Goal: Task Accomplishment & Management: Manage account settings

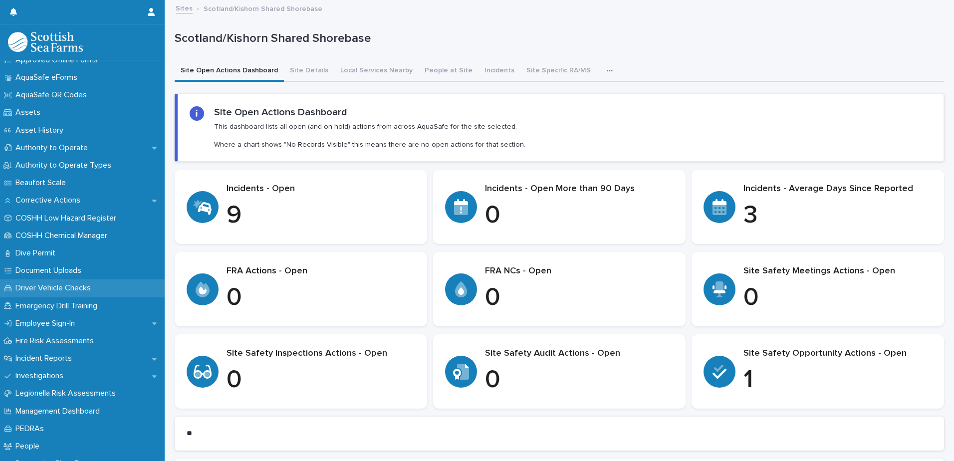
scroll to position [150, 0]
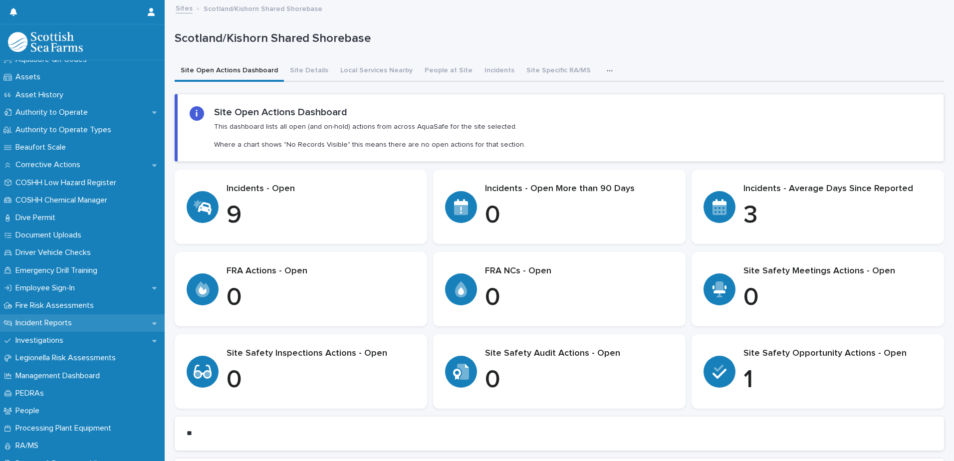
click at [65, 326] on p "Incident Reports" at bounding box center [45, 322] width 68 height 9
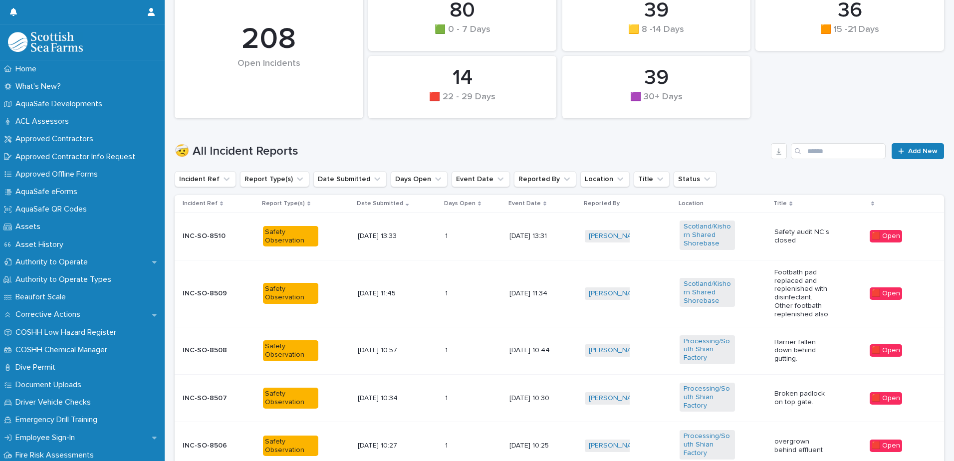
scroll to position [200, 0]
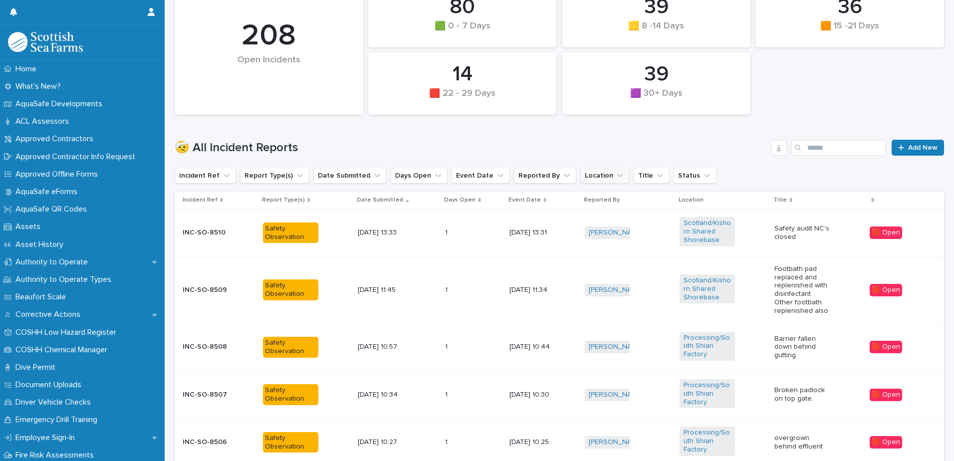
click at [583, 177] on button "Location" at bounding box center [604, 176] width 49 height 16
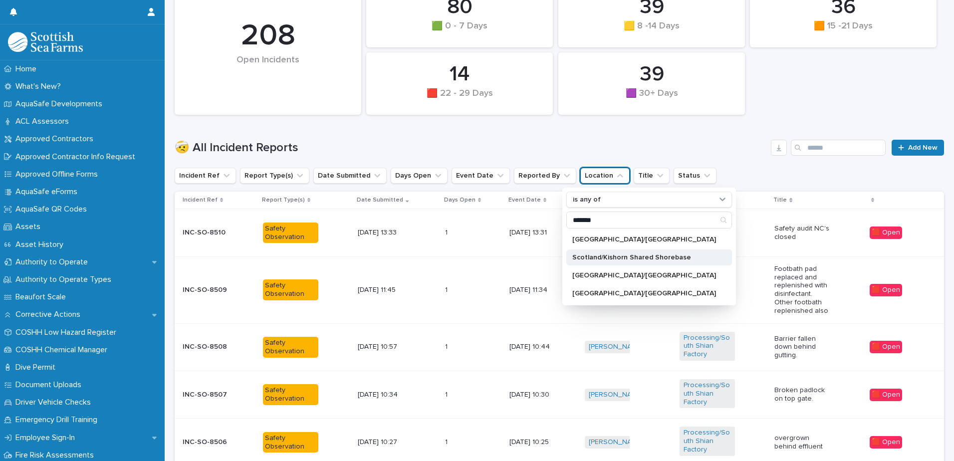
type input "*******"
click at [584, 256] on p "Scotland/Kishorn Shared Shorebase" at bounding box center [644, 257] width 144 height 7
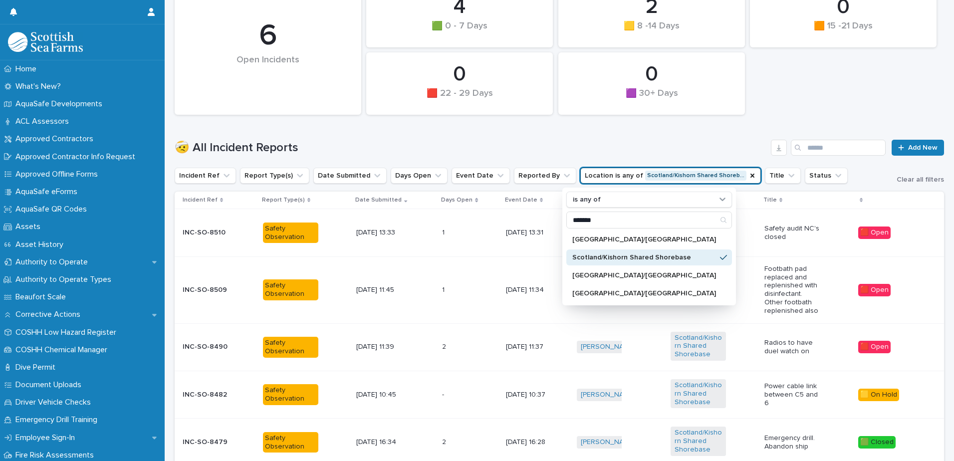
click at [612, 141] on h1 "🤕 All Incident Reports" at bounding box center [471, 148] width 592 height 14
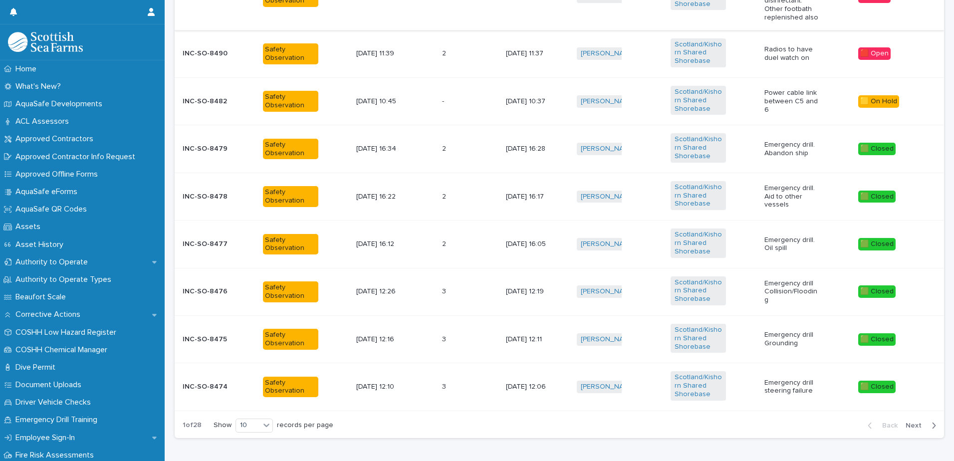
scroll to position [499, 0]
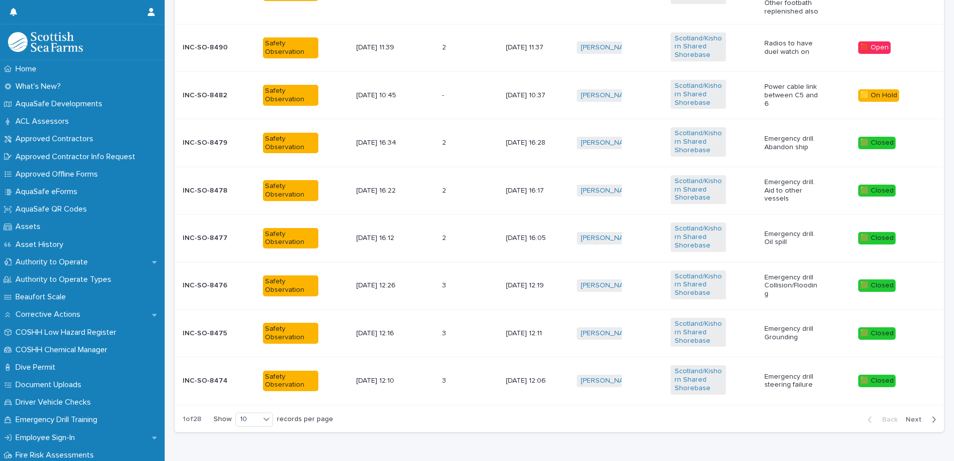
click at [912, 418] on span "Next" at bounding box center [917, 419] width 22 height 7
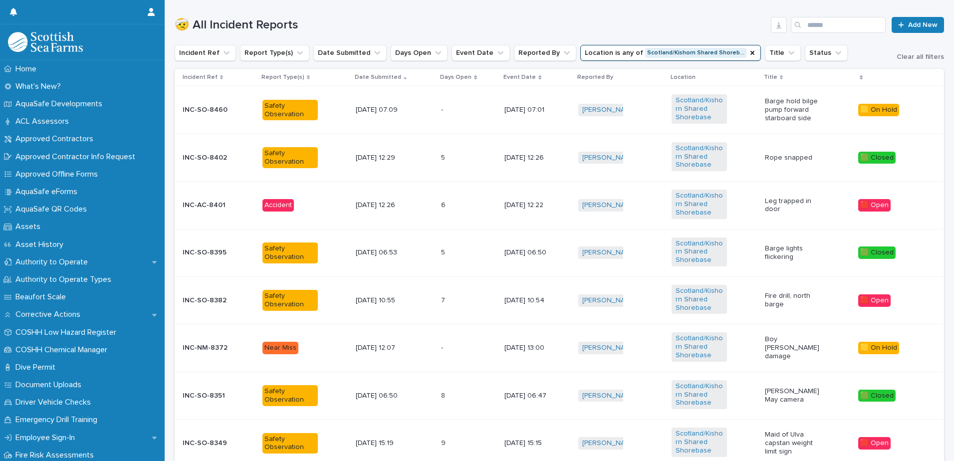
scroll to position [340, 0]
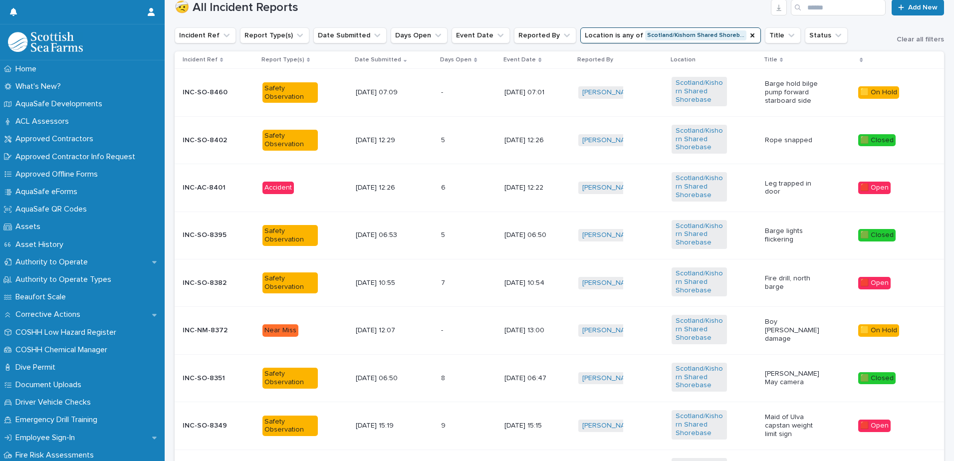
click at [458, 191] on p at bounding box center [455, 188] width 28 height 8
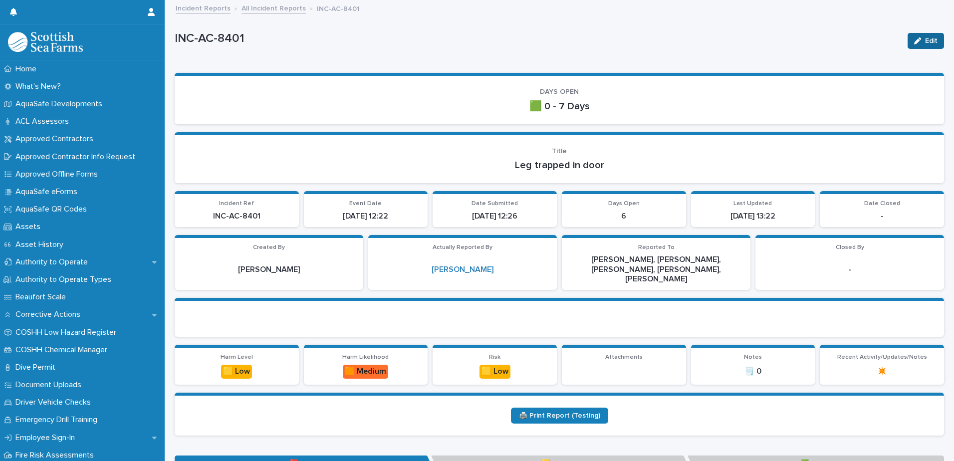
click at [908, 41] on button "Edit" at bounding box center [926, 41] width 36 height 16
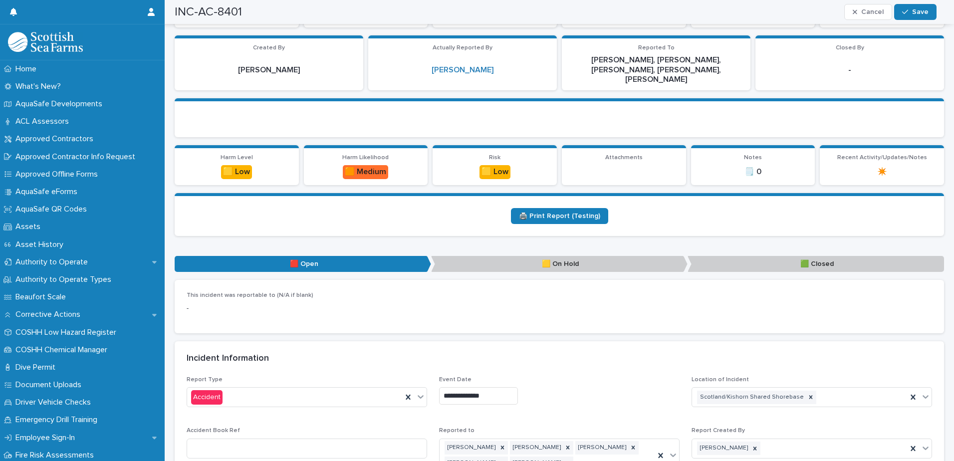
scroll to position [349, 0]
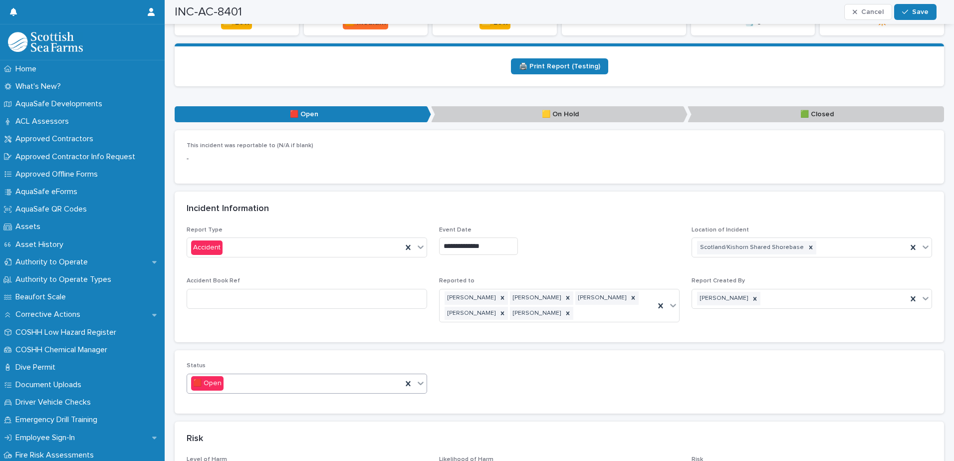
click at [418, 382] on icon at bounding box center [421, 383] width 6 height 3
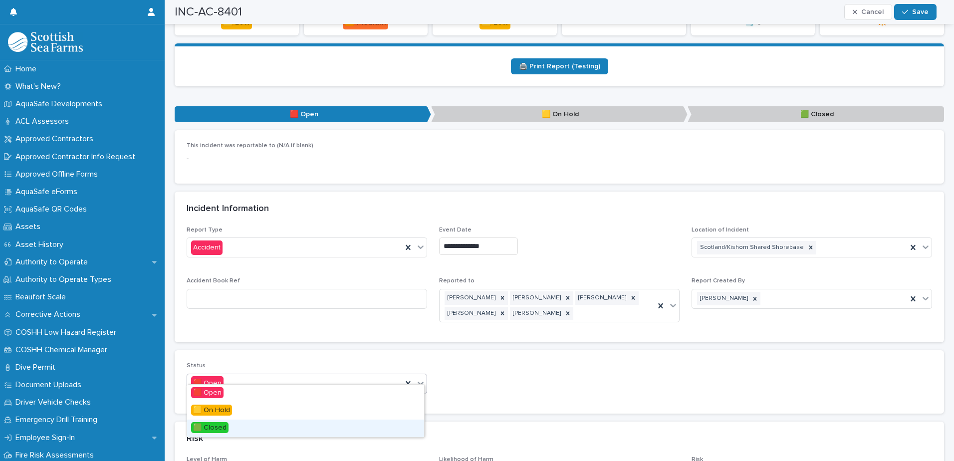
click at [346, 424] on div "🟩 Closed" at bounding box center [305, 428] width 237 height 17
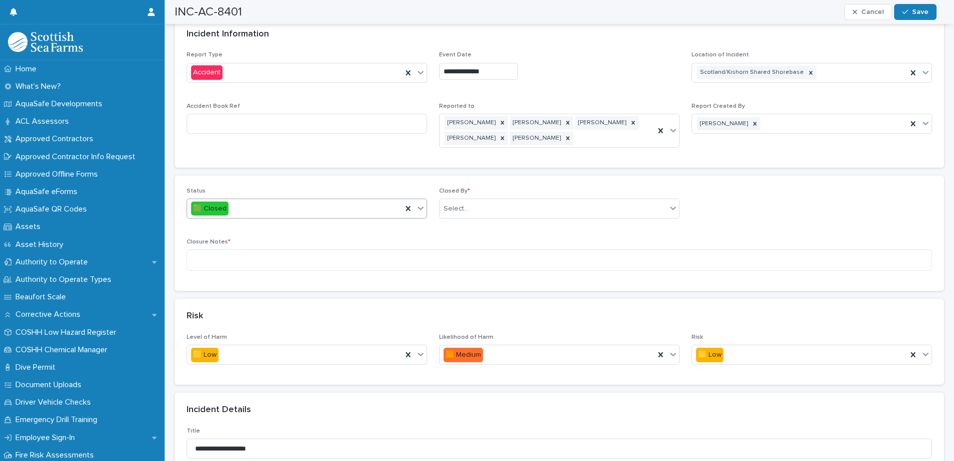
scroll to position [499, 0]
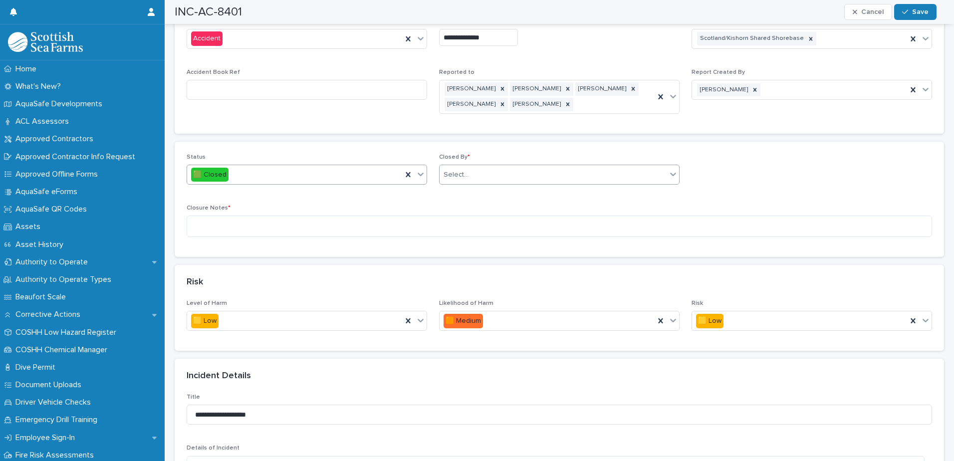
click at [484, 167] on div "Select..." at bounding box center [553, 175] width 227 height 16
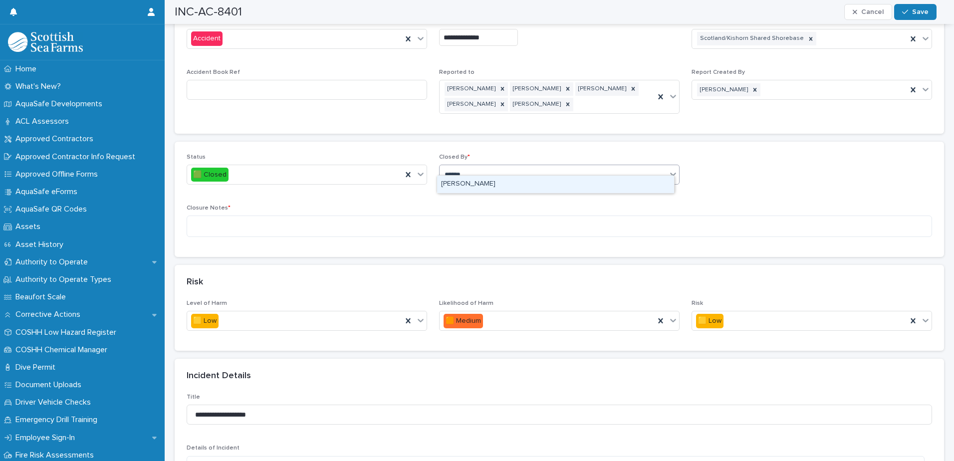
type input "*******"
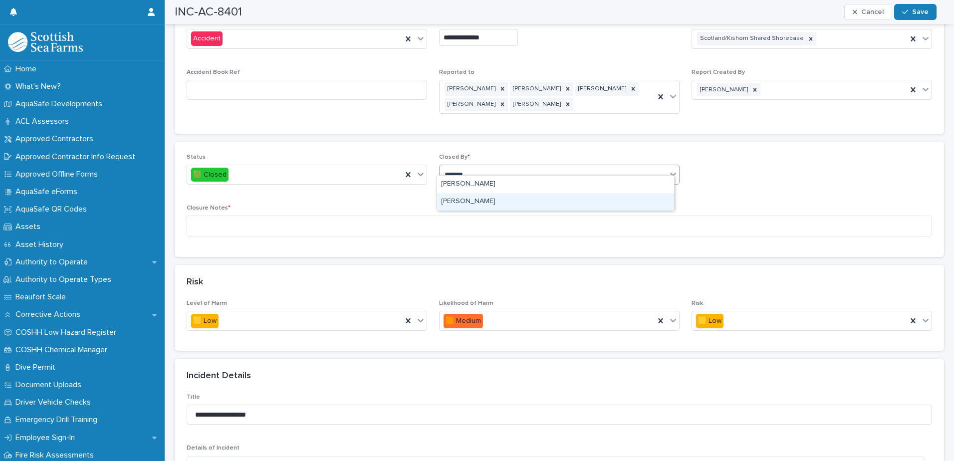
click at [512, 198] on div "[PERSON_NAME]" at bounding box center [555, 201] width 237 height 17
click at [434, 223] on textarea at bounding box center [560, 226] width 746 height 21
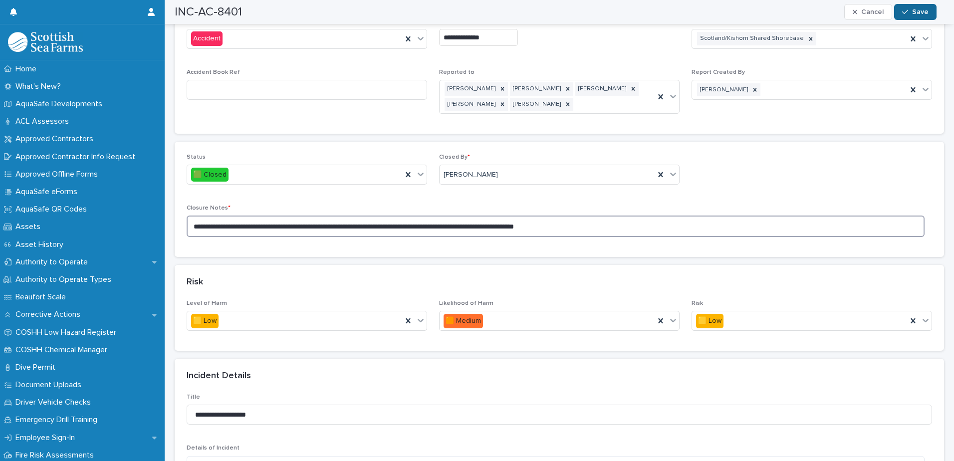
type textarea "**********"
click at [926, 8] on button "Save" at bounding box center [915, 12] width 42 height 16
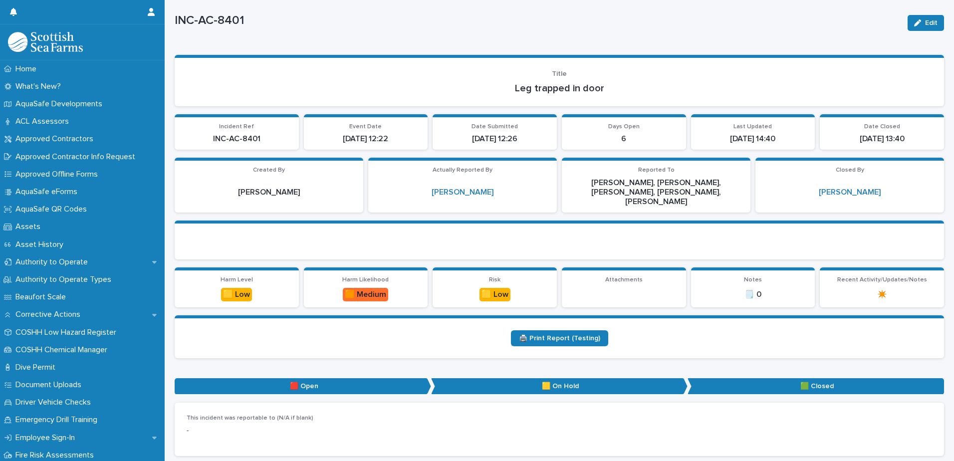
scroll to position [0, 0]
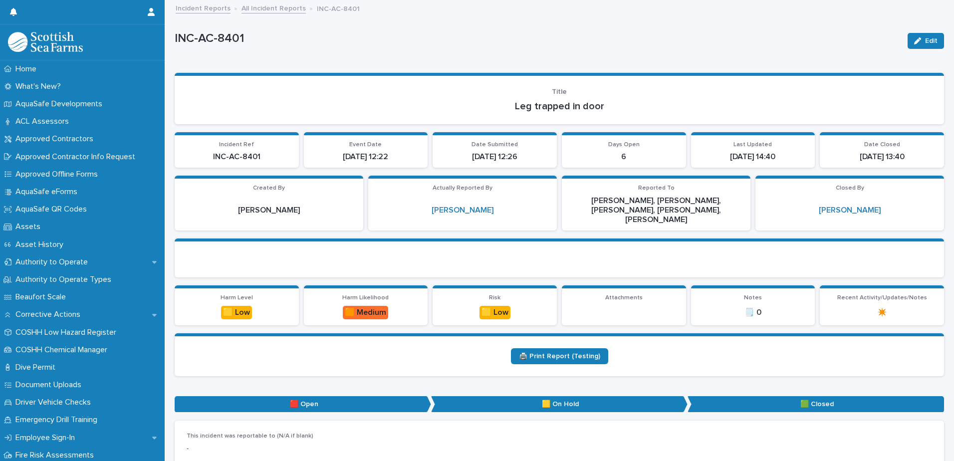
click at [278, 10] on link "All Incident Reports" at bounding box center [274, 7] width 64 height 11
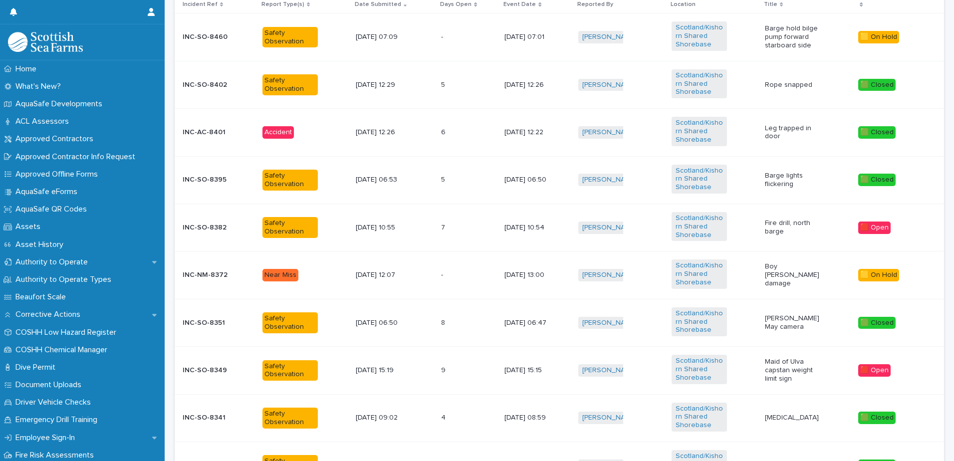
scroll to position [418, 0]
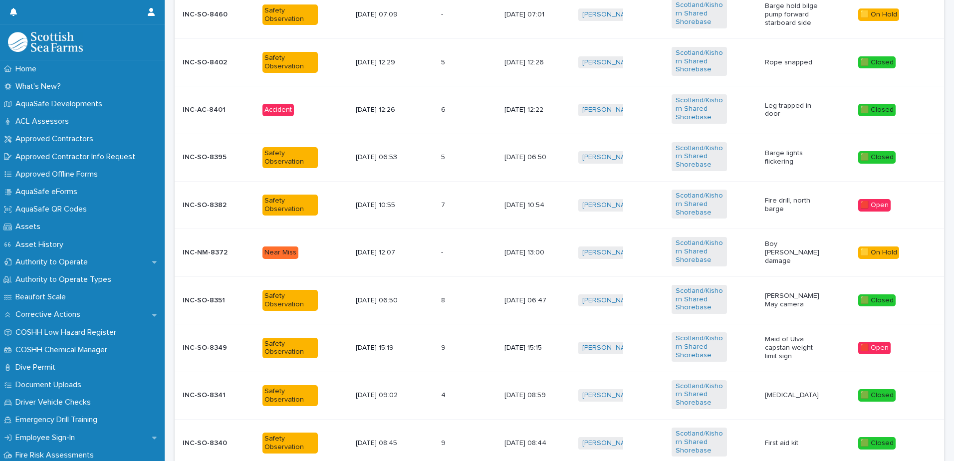
click at [470, 208] on div "7 7" at bounding box center [468, 205] width 55 height 16
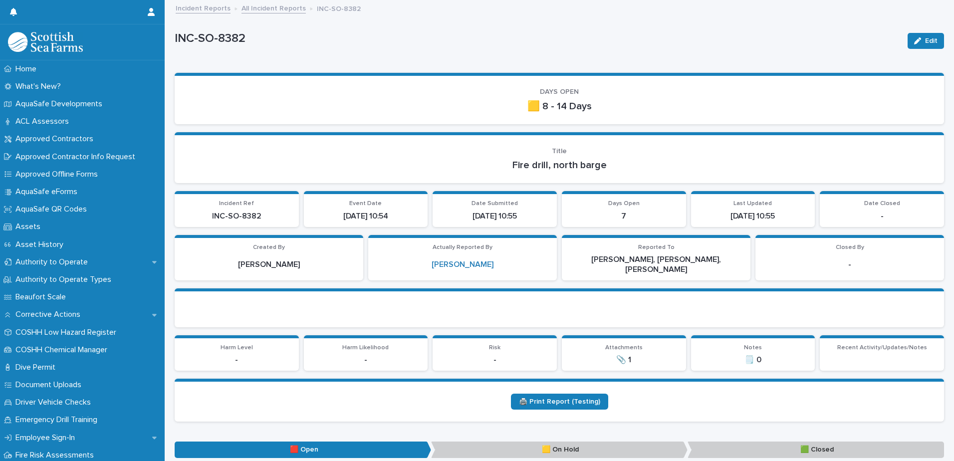
click at [276, 7] on link "All Incident Reports" at bounding box center [274, 7] width 64 height 11
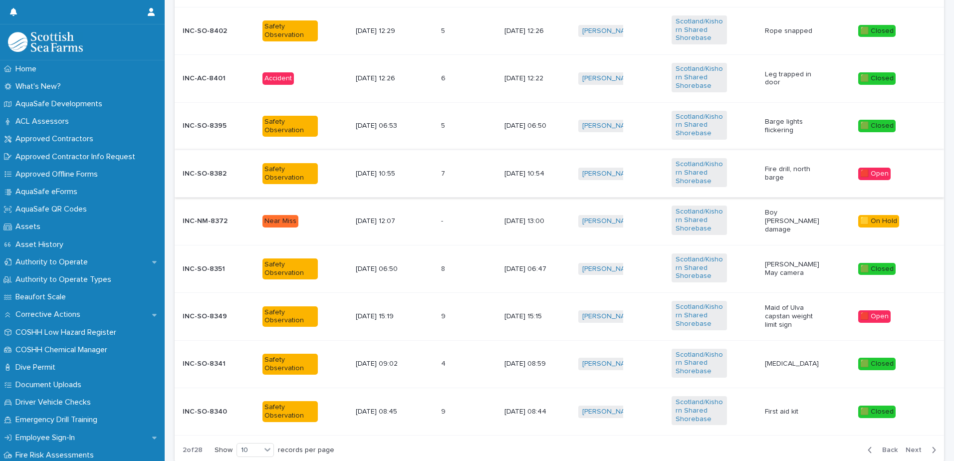
scroll to position [499, 0]
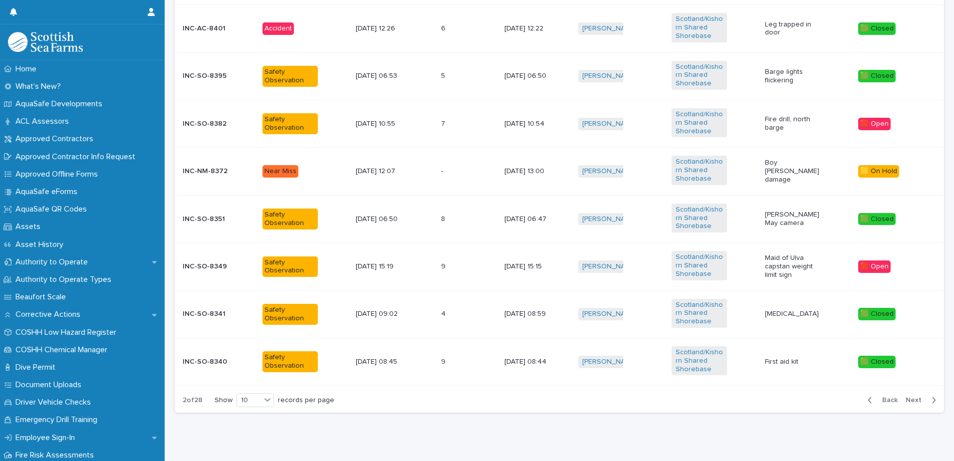
click at [464, 276] on td "9 9" at bounding box center [468, 266] width 63 height 47
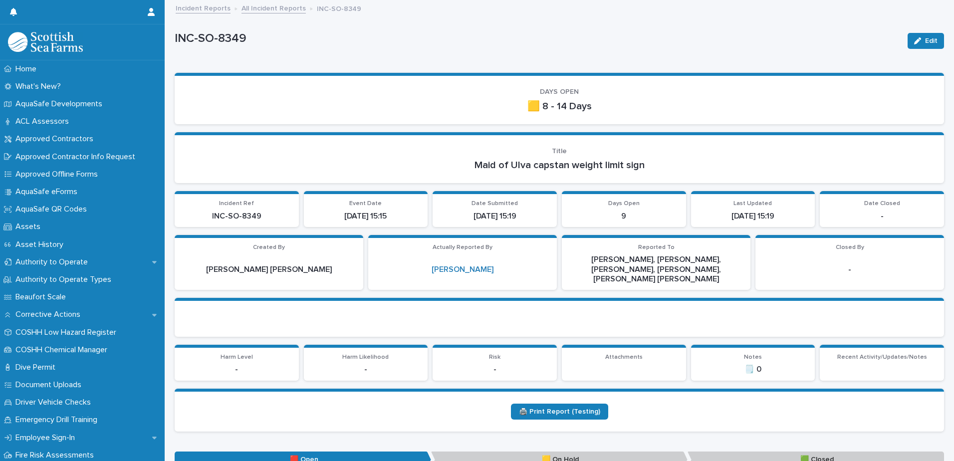
click at [912, 36] on button "Edit" at bounding box center [926, 41] width 36 height 16
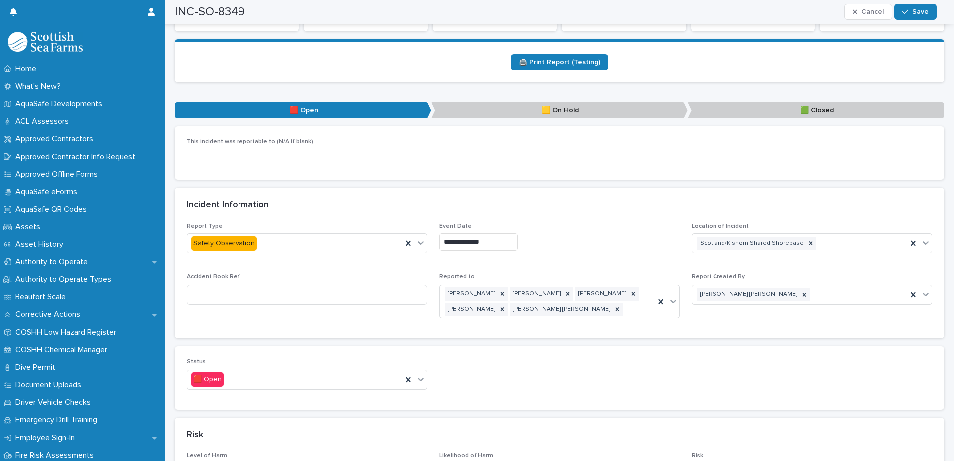
scroll to position [499, 0]
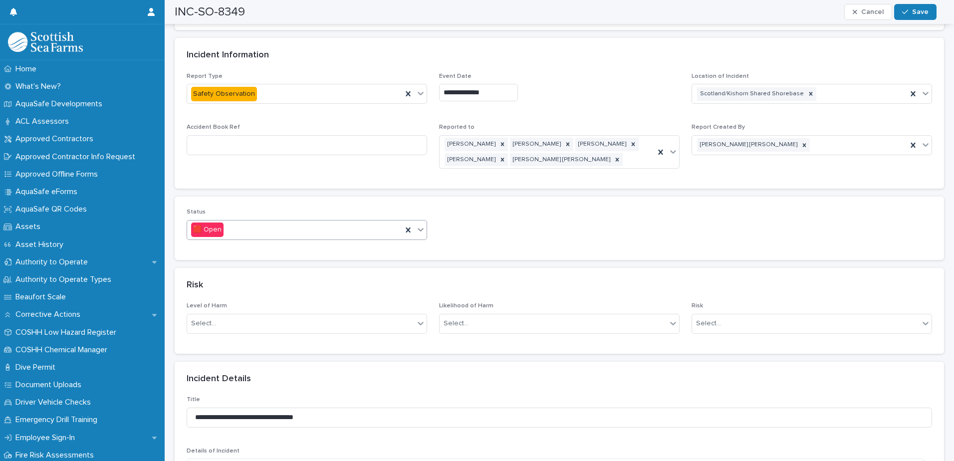
click at [417, 225] on icon at bounding box center [421, 230] width 10 height 10
click at [372, 256] on div "🟨 On Hold" at bounding box center [305, 257] width 237 height 17
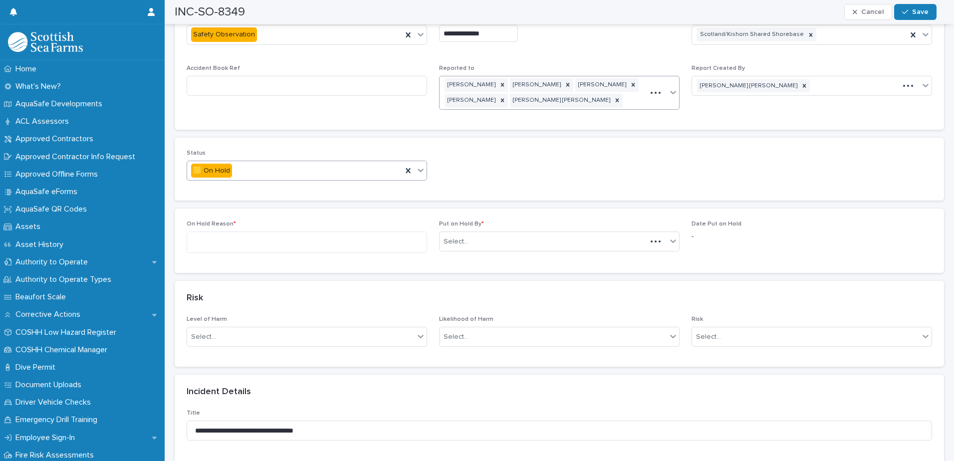
click at [595, 92] on div "[PERSON_NAME] [PERSON_NAME] [PERSON_NAME] [PERSON_NAME] [PERSON_NAME] [PERSON_N…" at bounding box center [543, 92] width 207 height 33
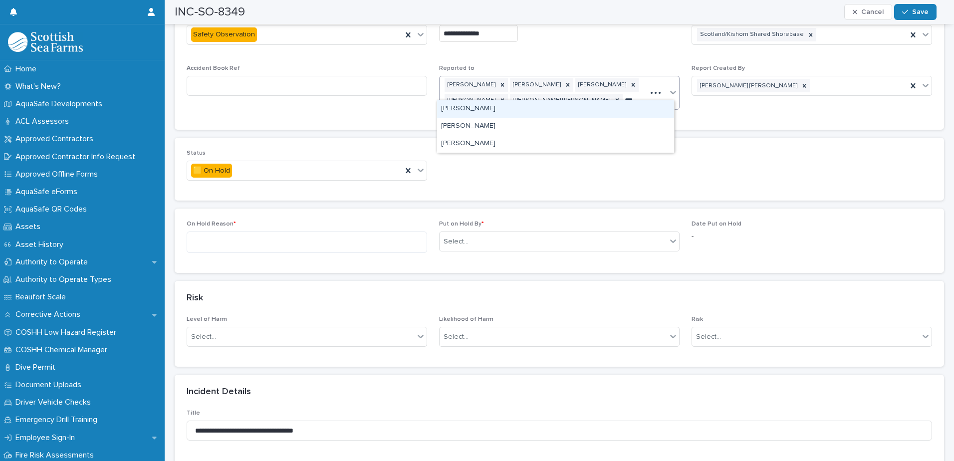
type input "****"
click at [598, 101] on div "[PERSON_NAME]" at bounding box center [555, 108] width 237 height 17
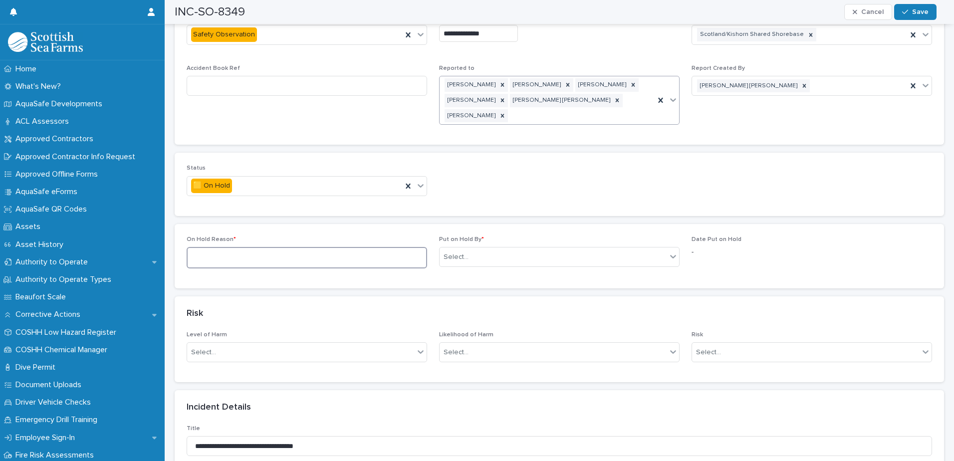
click at [399, 247] on textarea at bounding box center [307, 257] width 241 height 21
type textarea "**********"
click at [670, 255] on icon at bounding box center [673, 256] width 6 height 3
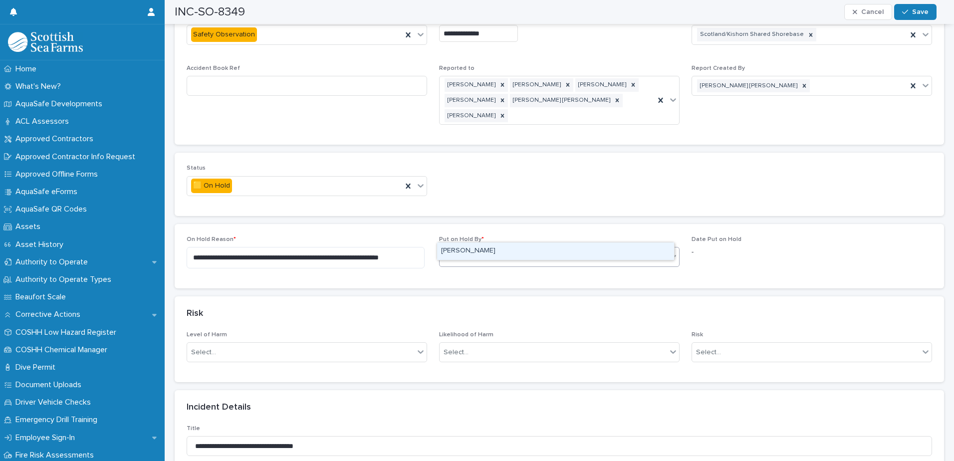
type input "*******"
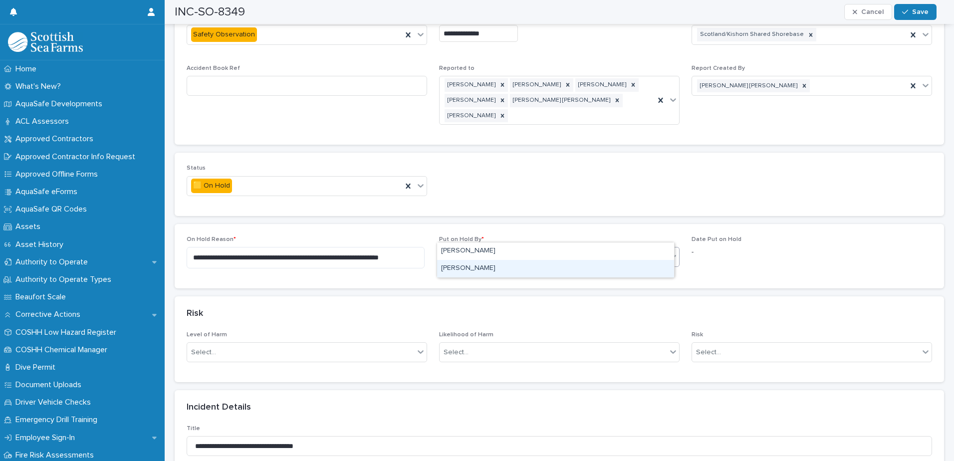
click at [657, 263] on div "[PERSON_NAME]" at bounding box center [555, 268] width 237 height 17
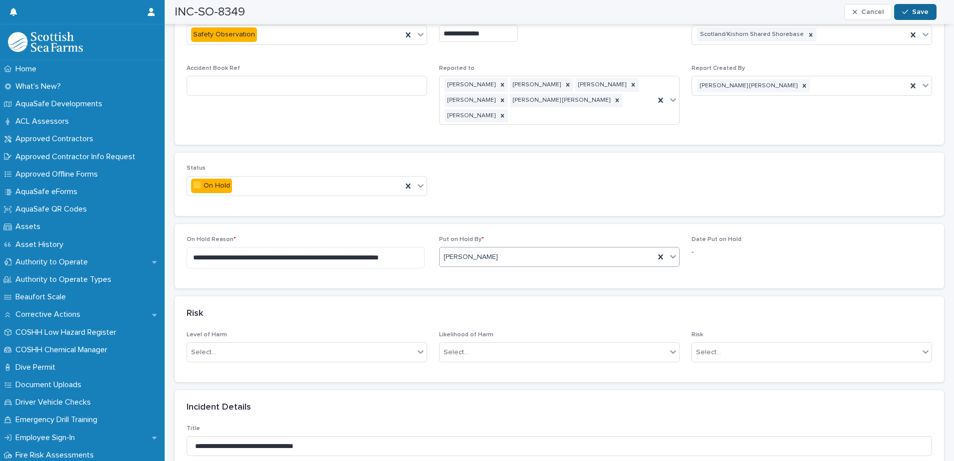
click at [922, 12] on span "Save" at bounding box center [920, 11] width 16 height 7
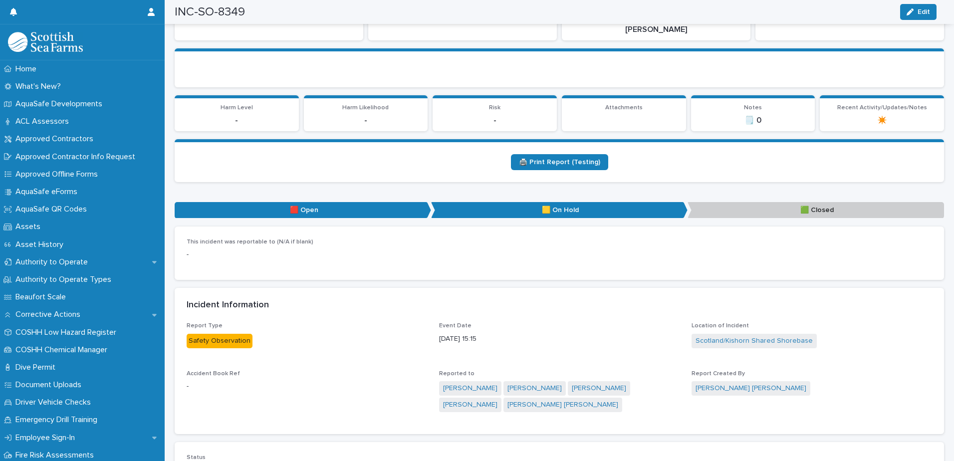
scroll to position [0, 0]
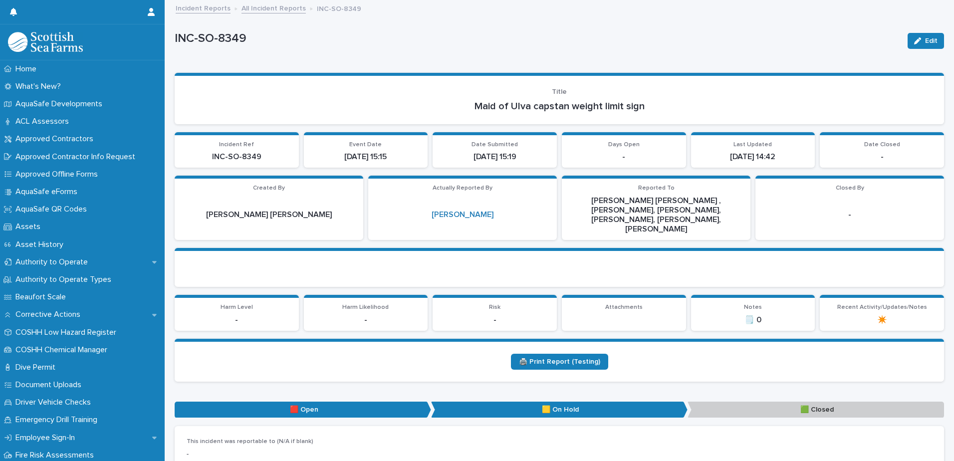
click at [285, 7] on link "All Incident Reports" at bounding box center [274, 7] width 64 height 11
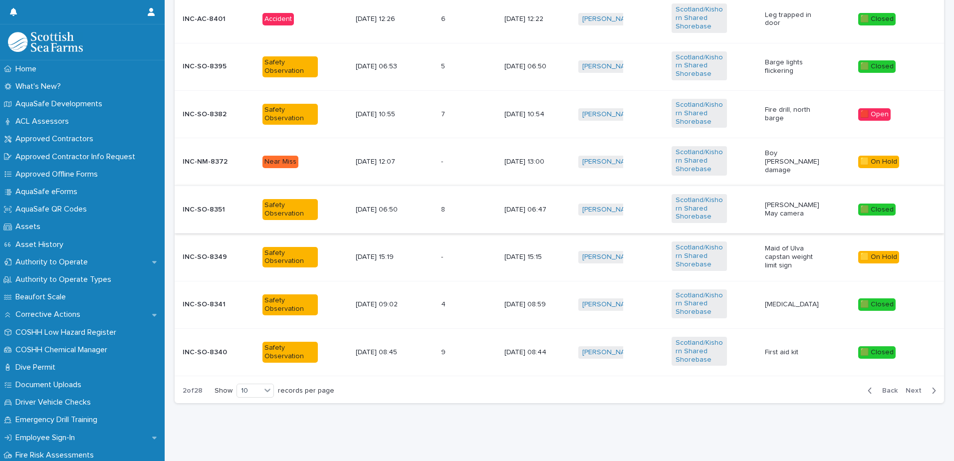
scroll to position [516, 0]
click at [908, 387] on span "Next" at bounding box center [917, 390] width 22 height 7
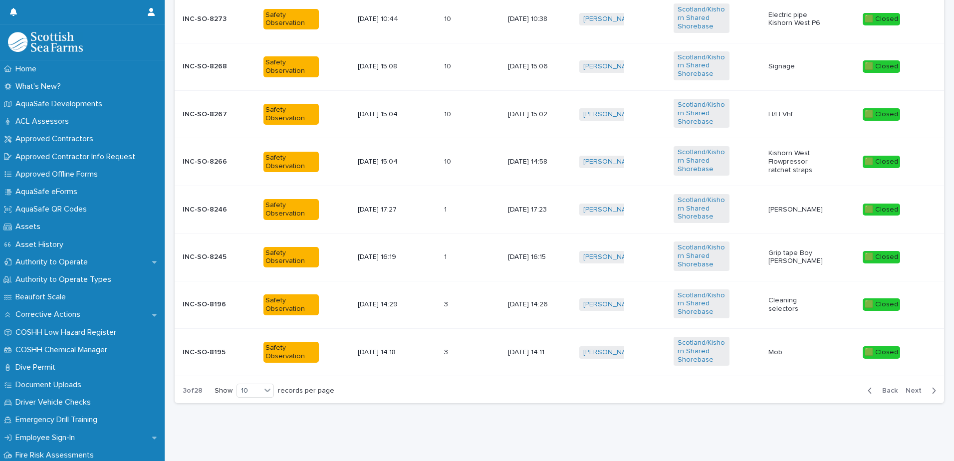
scroll to position [267, 0]
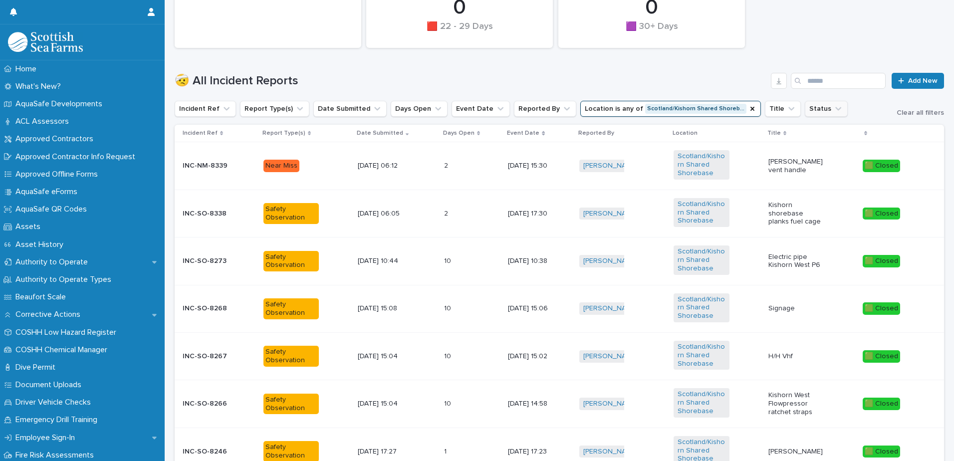
click at [834, 106] on icon "Status" at bounding box center [839, 109] width 10 height 10
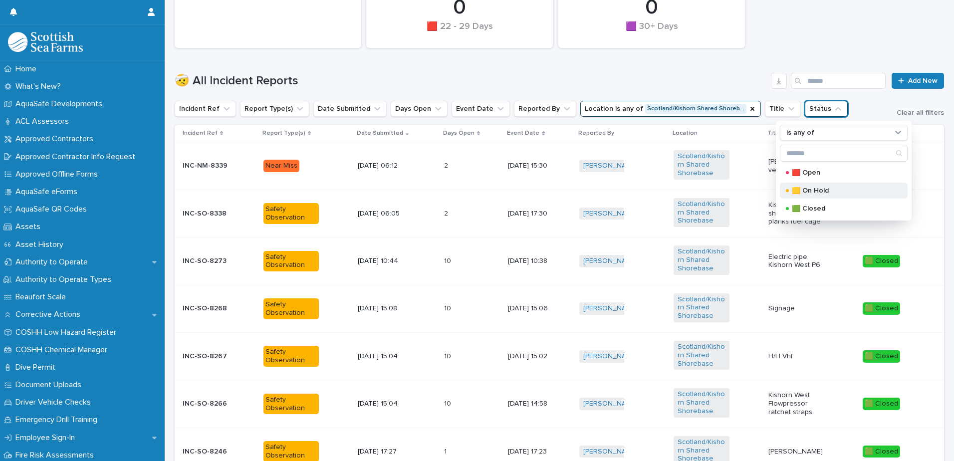
click at [820, 191] on p "🟨 On Hold" at bounding box center [842, 190] width 100 height 7
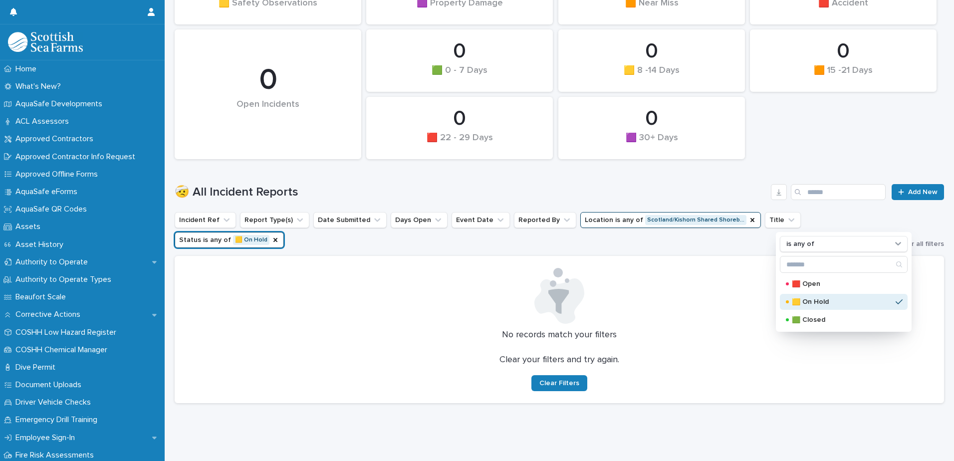
scroll to position [143, 0]
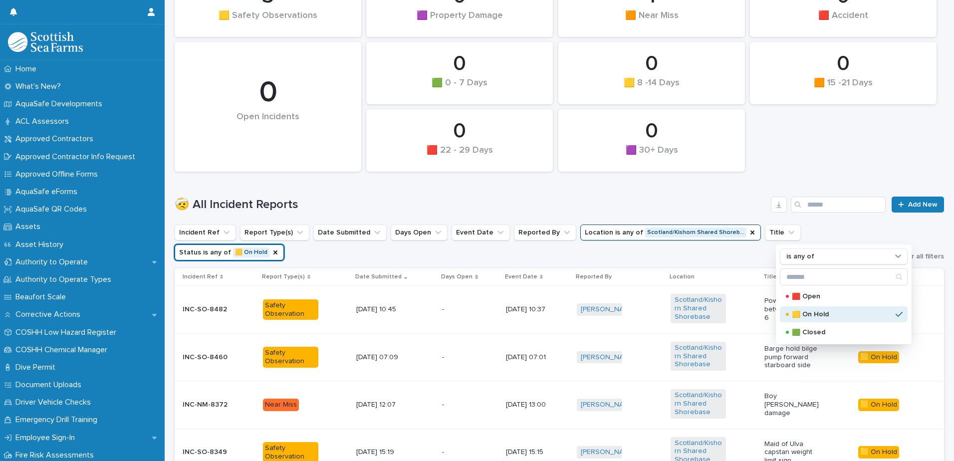
click at [833, 166] on div "0 🟧 15 -21 Days 0 🟩 0 - 7 Days 0 🟪 Property Damage 0 🟪 30+ Days 0 🟨 8 -14 Days …" at bounding box center [560, 73] width 780 height 207
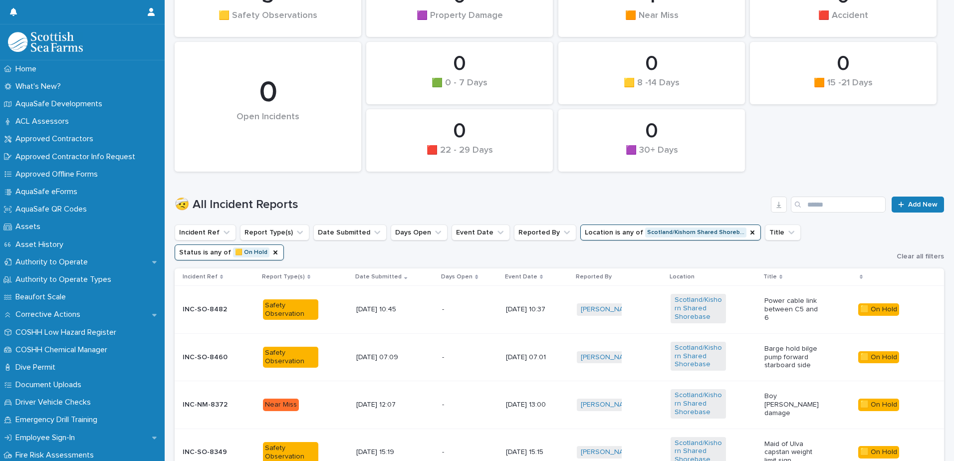
scroll to position [231, 0]
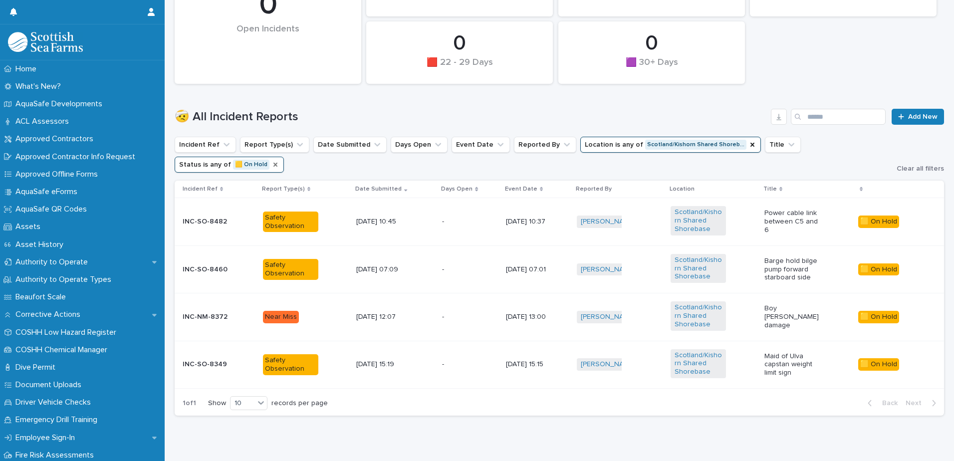
click at [280, 161] on icon "Status" at bounding box center [276, 165] width 8 height 8
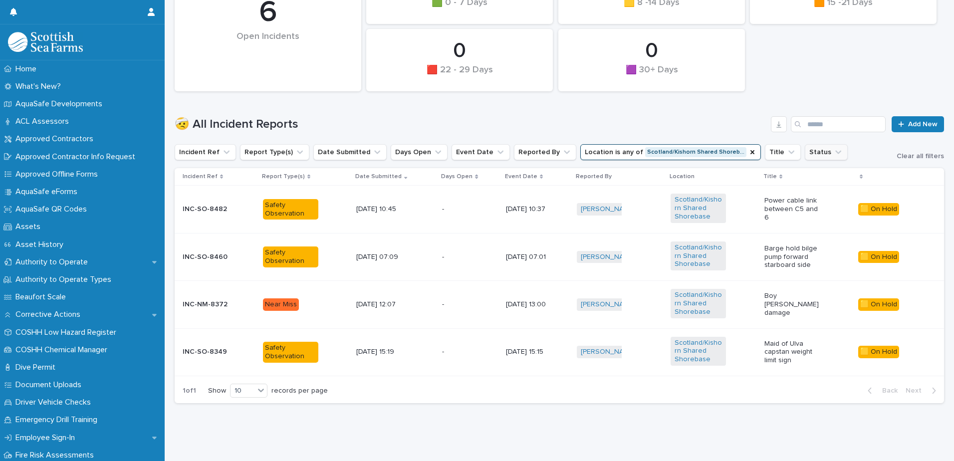
click at [834, 147] on icon "Status" at bounding box center [839, 152] width 10 height 10
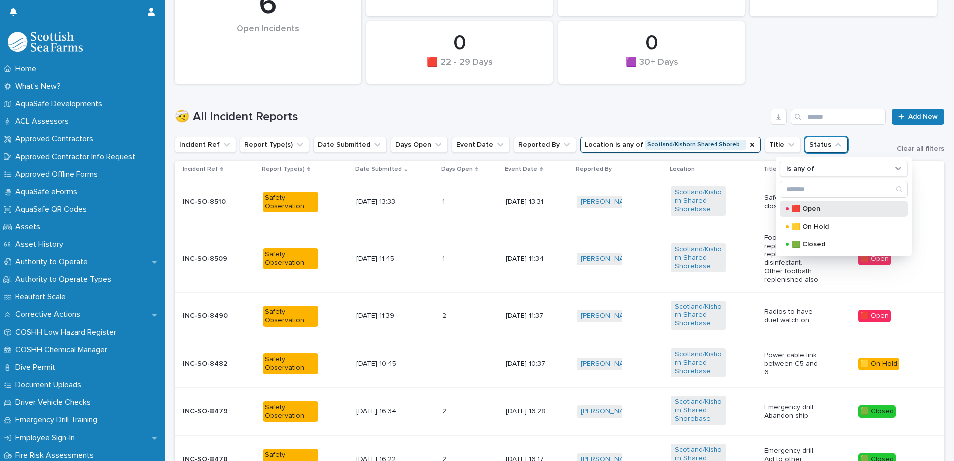
click at [831, 205] on p "🟥 Open" at bounding box center [842, 208] width 100 height 7
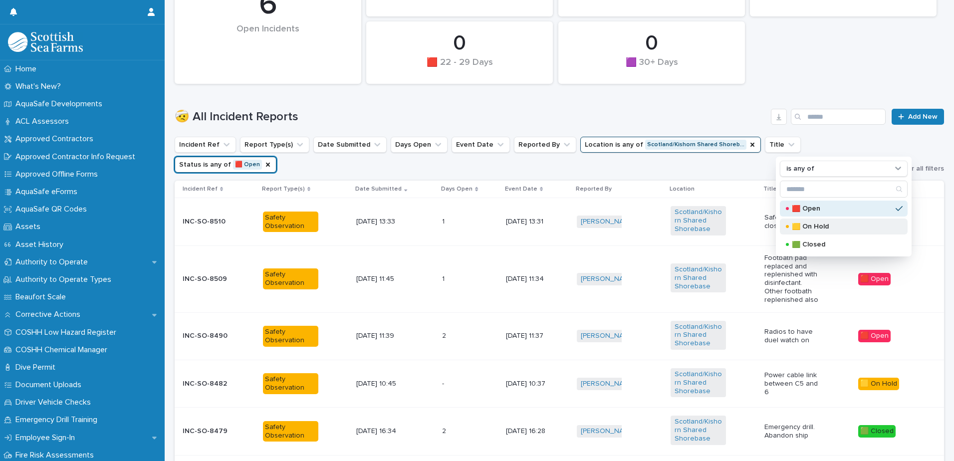
click at [834, 228] on p "🟨 On Hold" at bounding box center [842, 226] width 100 height 7
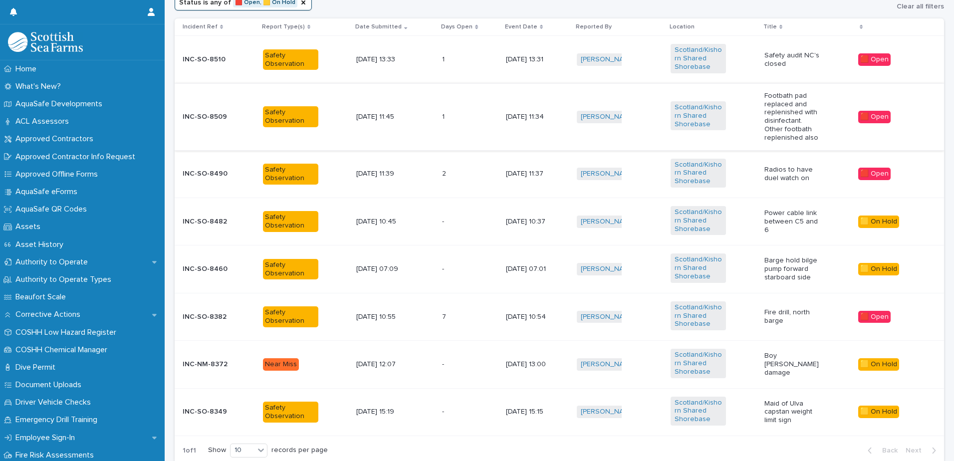
scroll to position [410, 0]
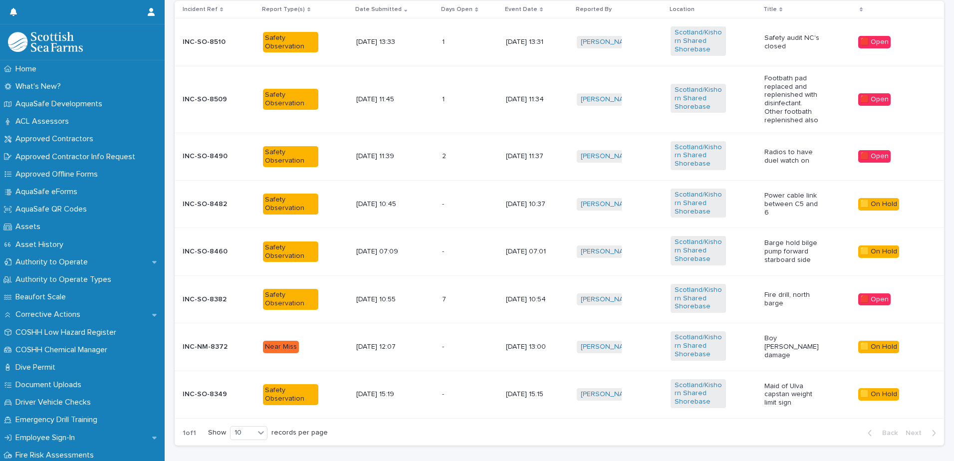
click at [480, 107] on div "1 1" at bounding box center [470, 99] width 56 height 16
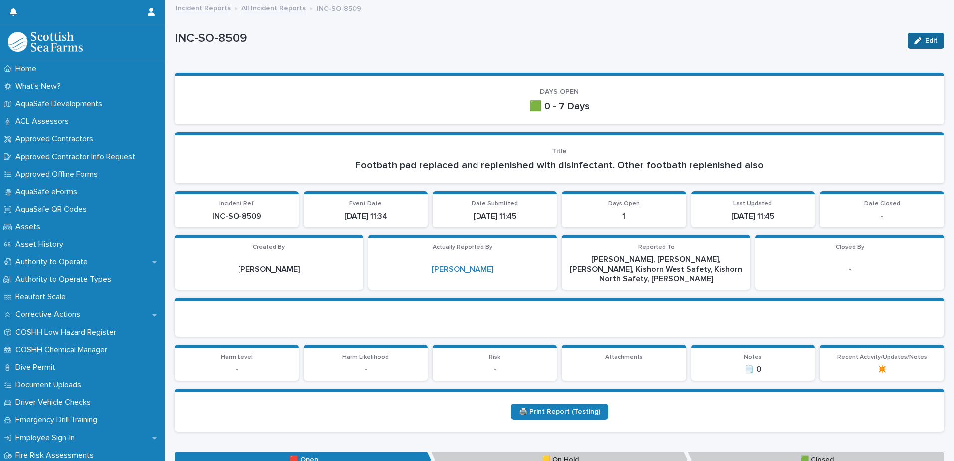
click at [914, 41] on icon "button" at bounding box center [917, 40] width 7 height 7
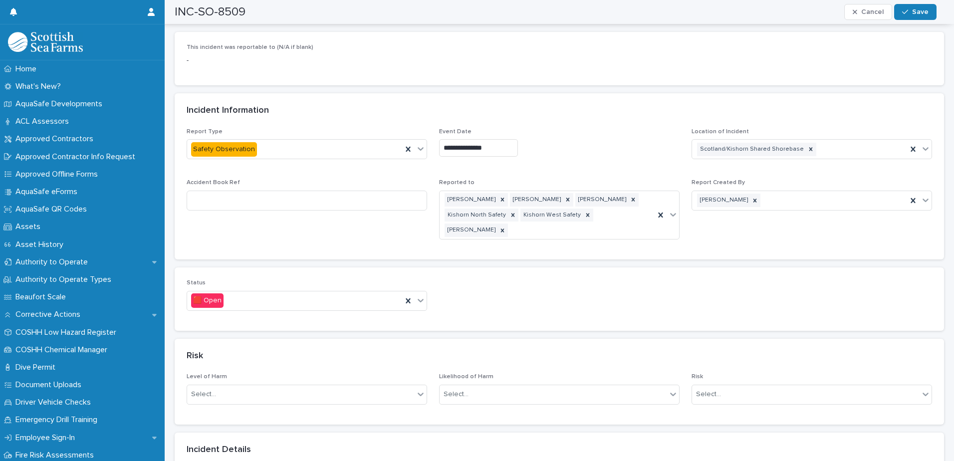
scroll to position [449, 0]
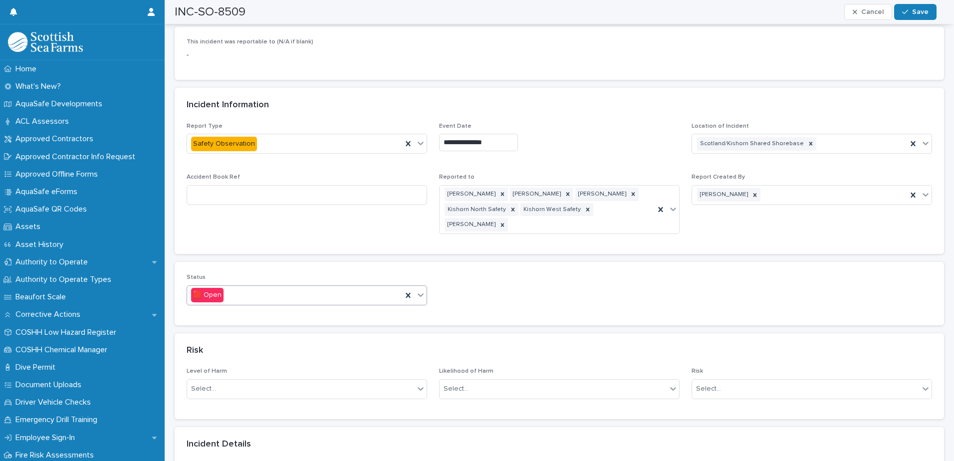
click at [416, 290] on icon at bounding box center [421, 295] width 10 height 10
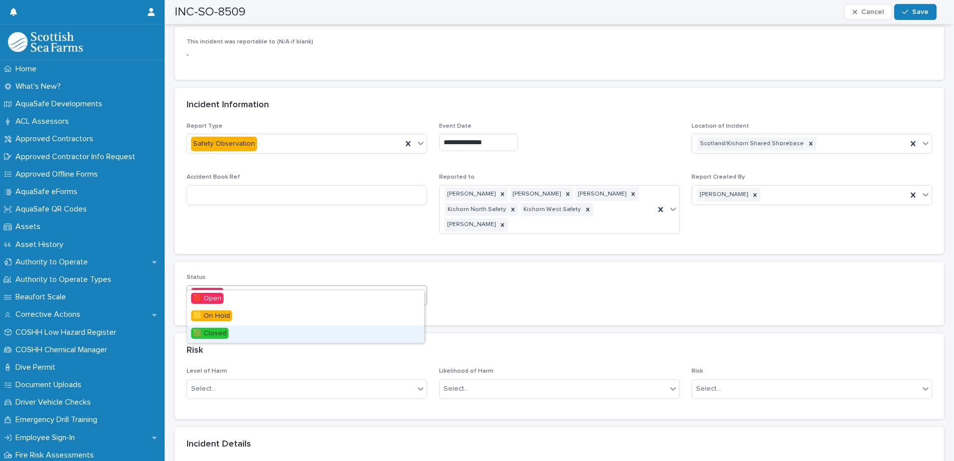
drag, startPoint x: 379, startPoint y: 325, endPoint x: 379, endPoint y: 331, distance: 6.0
click at [379, 331] on div "🟩 Closed" at bounding box center [305, 333] width 237 height 17
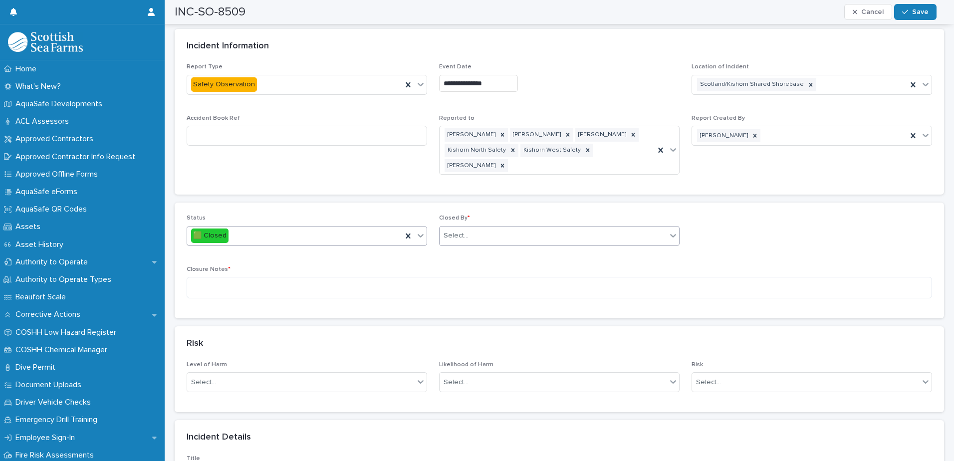
click at [482, 228] on div "Select..." at bounding box center [553, 236] width 227 height 16
type input "*******"
click at [470, 253] on div "[PERSON_NAME]" at bounding box center [555, 257] width 237 height 17
click at [455, 277] on textarea at bounding box center [560, 287] width 746 height 21
type textarea "**********"
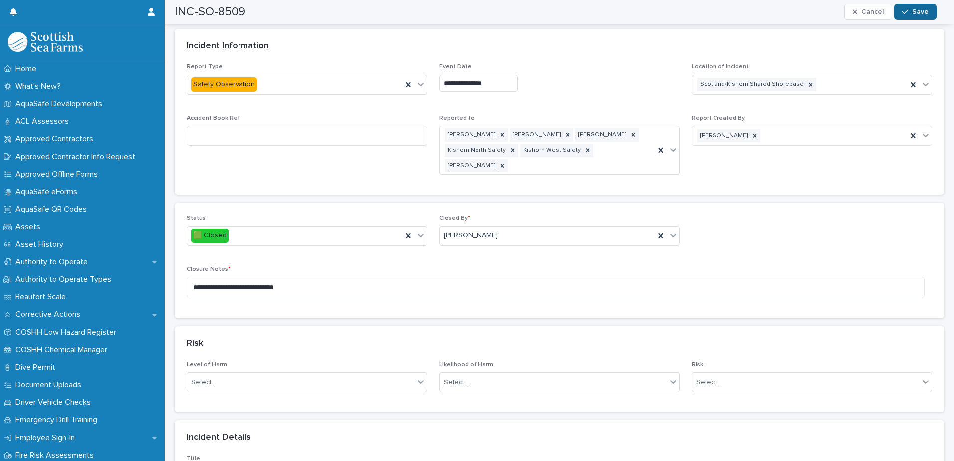
click at [908, 9] on icon "button" at bounding box center [905, 11] width 6 height 7
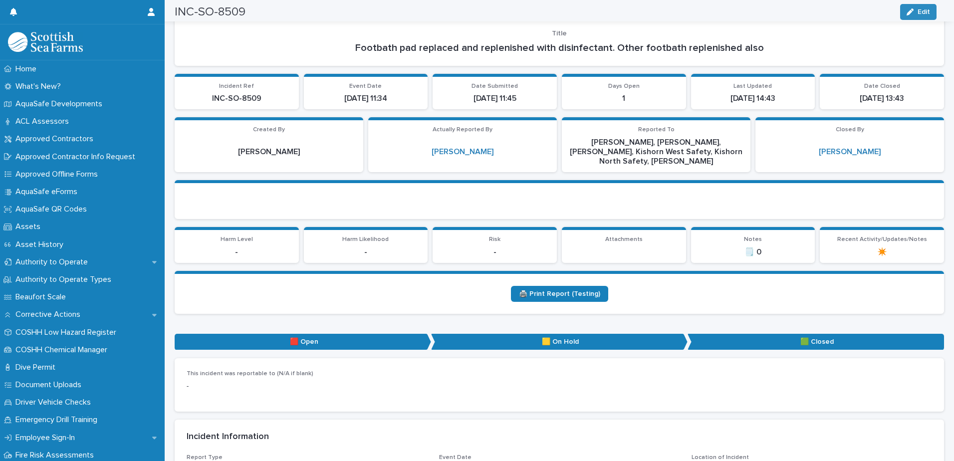
scroll to position [0, 0]
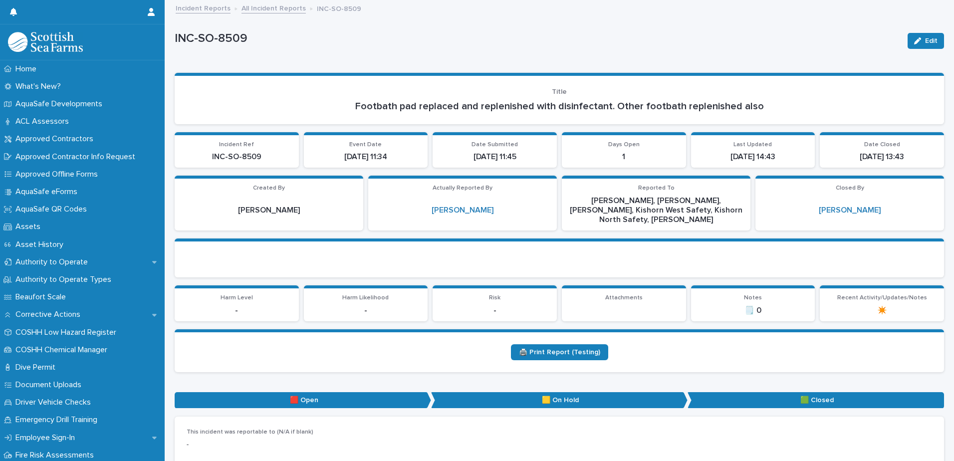
click at [271, 4] on link "All Incident Reports" at bounding box center [274, 7] width 64 height 11
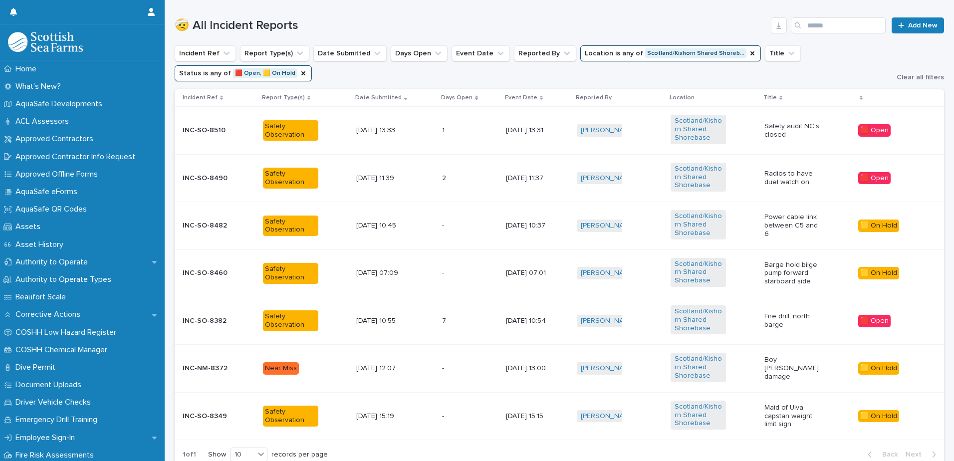
scroll to position [322, 0]
click at [442, 136] on div "1 1" at bounding box center [470, 130] width 56 height 16
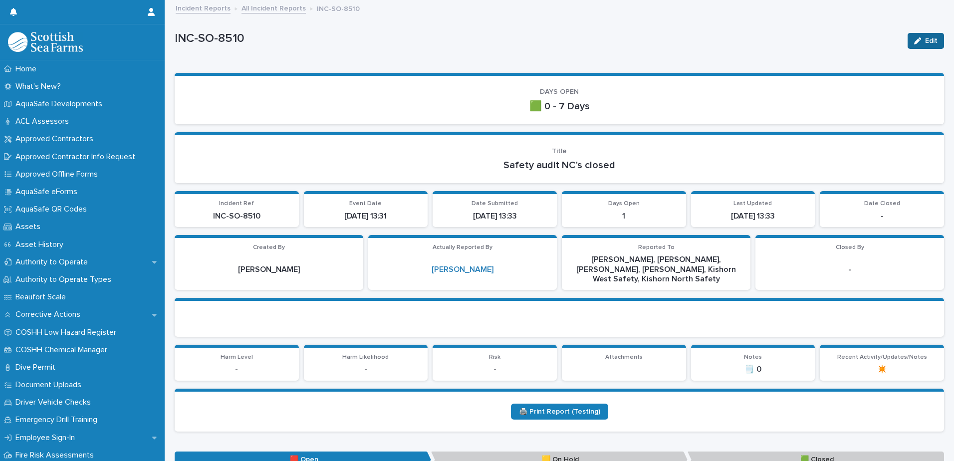
click at [921, 45] on button "Edit" at bounding box center [926, 41] width 36 height 16
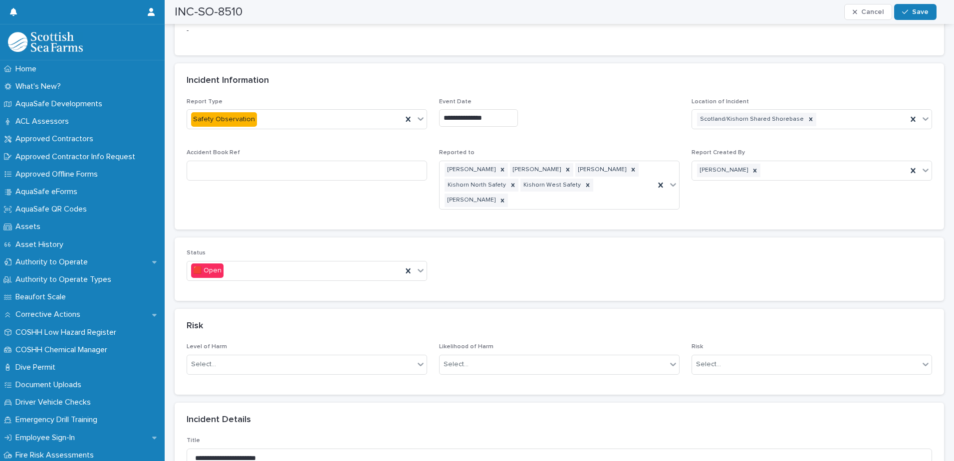
scroll to position [549, 0]
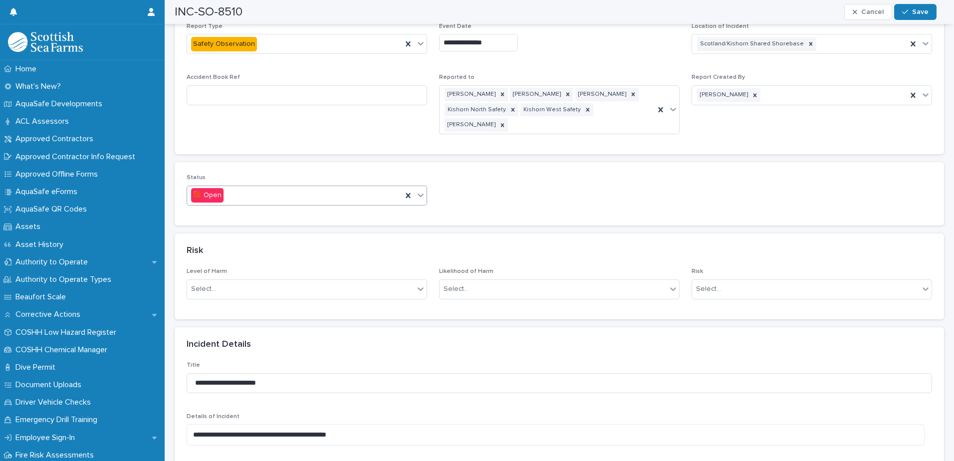
click at [423, 186] on div at bounding box center [421, 195] width 12 height 18
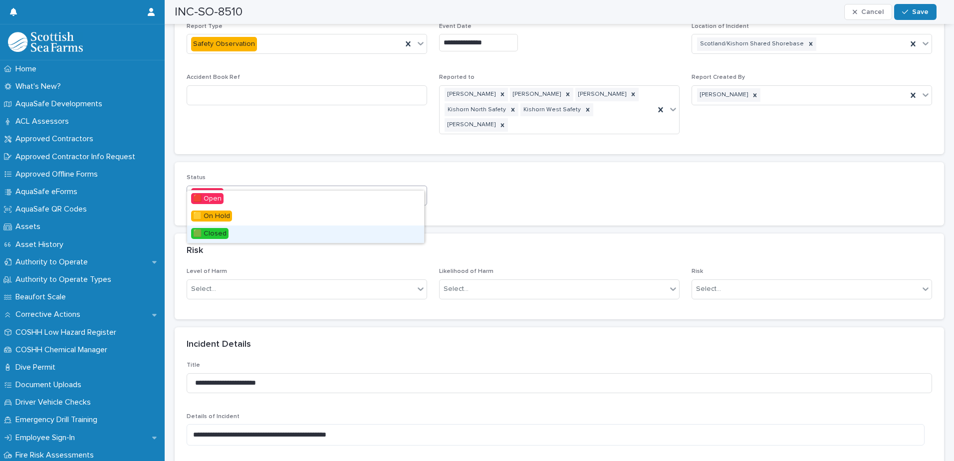
click at [402, 232] on div "🟩 Closed" at bounding box center [305, 234] width 237 height 17
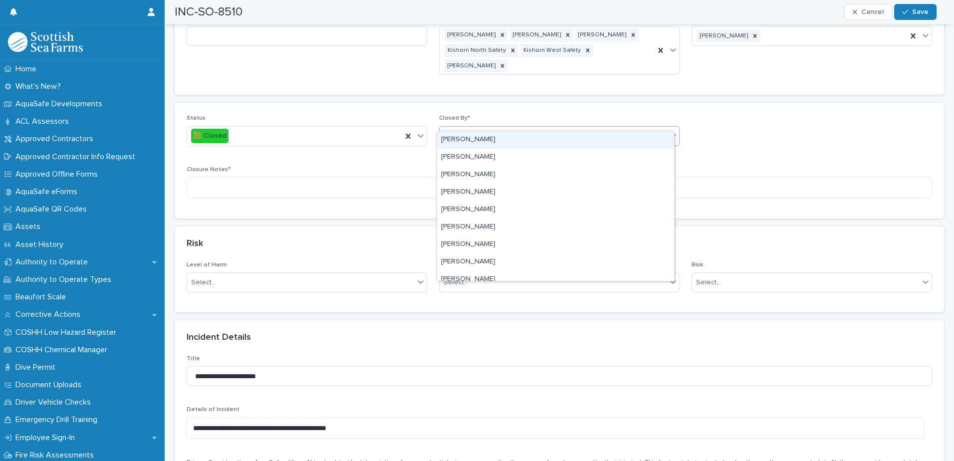
click at [460, 128] on div "Select..." at bounding box center [553, 136] width 227 height 16
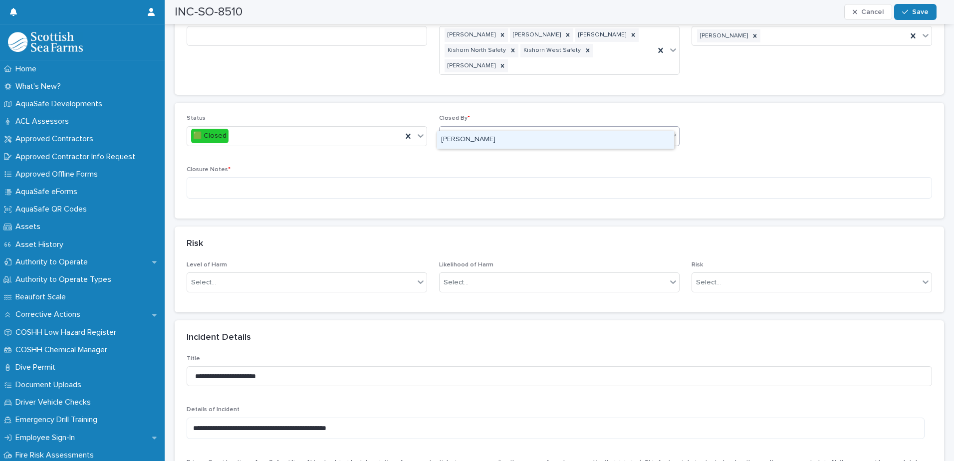
type input "*******"
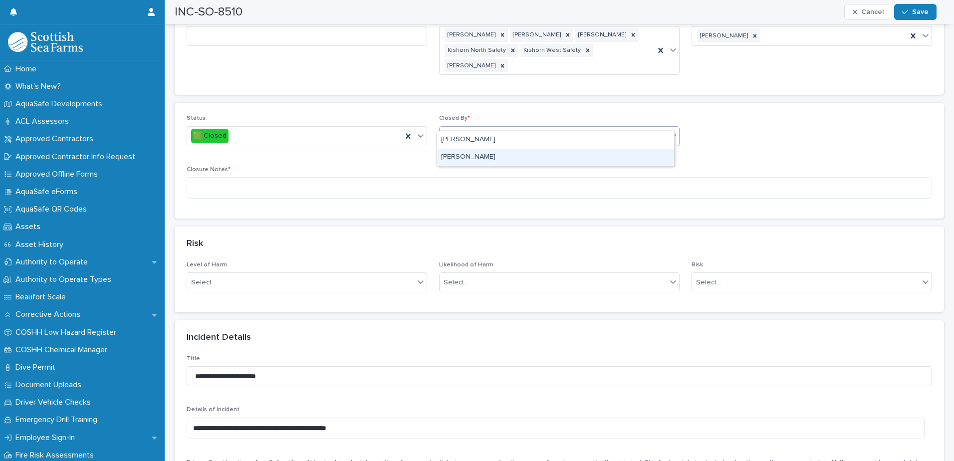
click at [468, 155] on div "[PERSON_NAME]" at bounding box center [555, 157] width 237 height 17
click at [422, 177] on textarea at bounding box center [560, 187] width 746 height 21
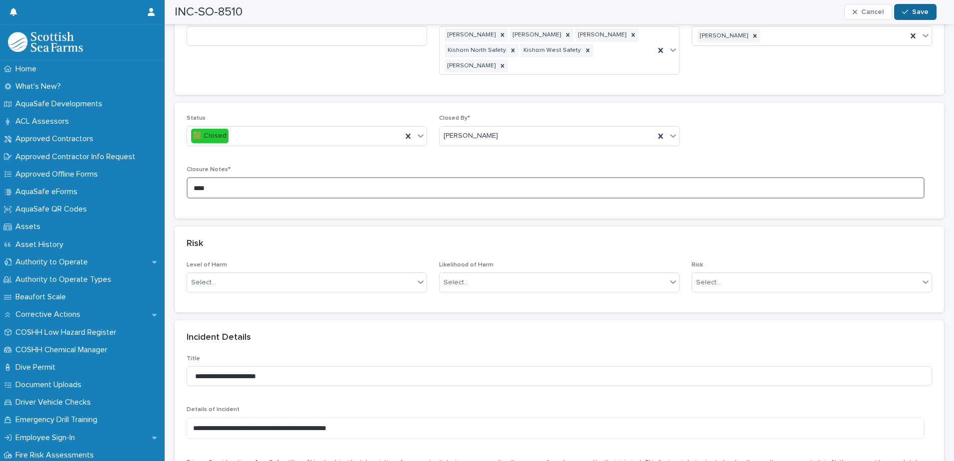
type textarea "****"
click at [913, 9] on button "Save" at bounding box center [915, 12] width 42 height 16
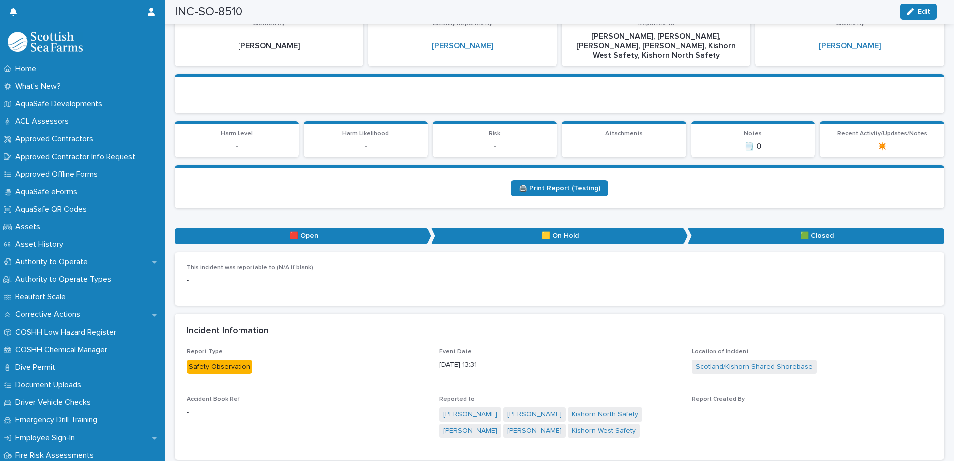
scroll to position [0, 0]
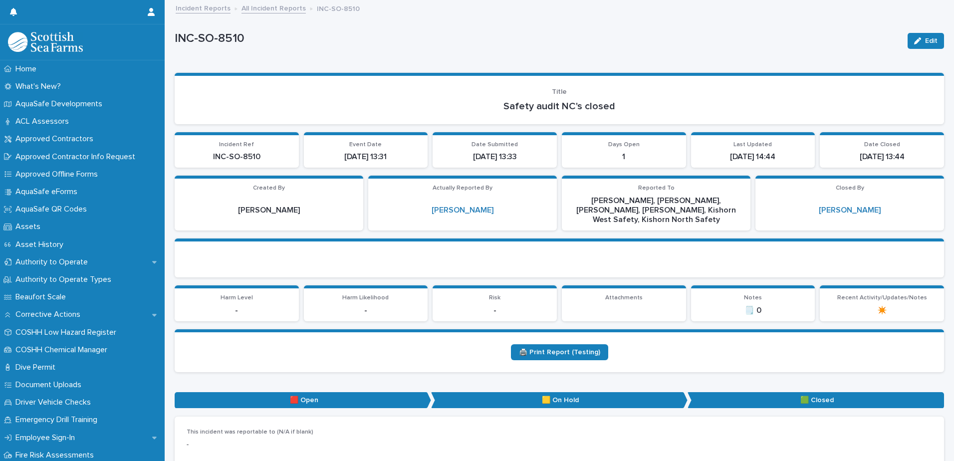
click at [272, 6] on link "All Incident Reports" at bounding box center [274, 7] width 64 height 11
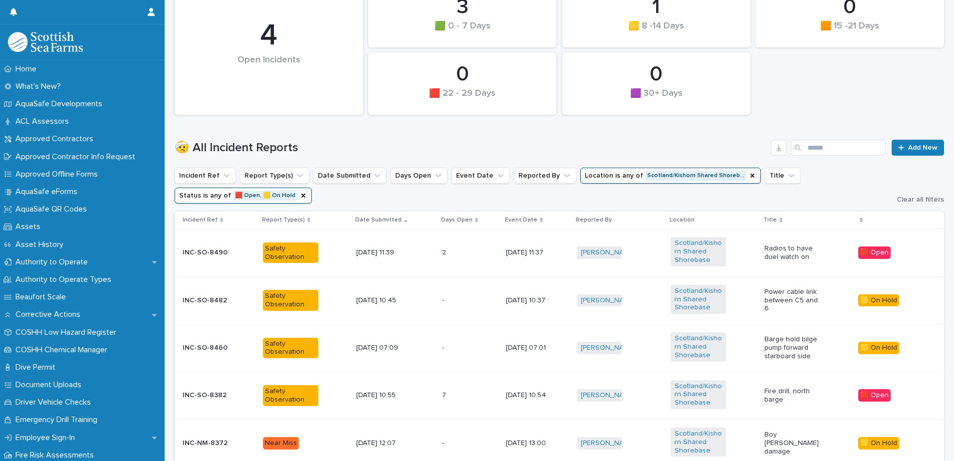
scroll to position [346, 0]
